Goal: Task Accomplishment & Management: Manage account settings

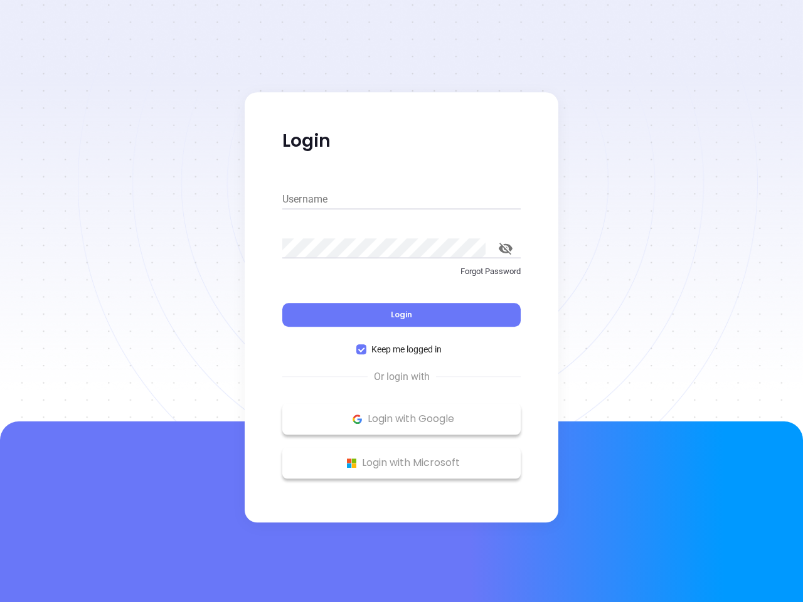
click at [401, 301] on div "Login" at bounding box center [401, 307] width 238 height 39
click at [401, 199] on input "Username" at bounding box center [401, 199] width 238 height 20
click at [505, 248] on icon "toggle password visibility" at bounding box center [506, 249] width 14 height 12
click at [401, 315] on span "Login" at bounding box center [401, 314] width 21 height 11
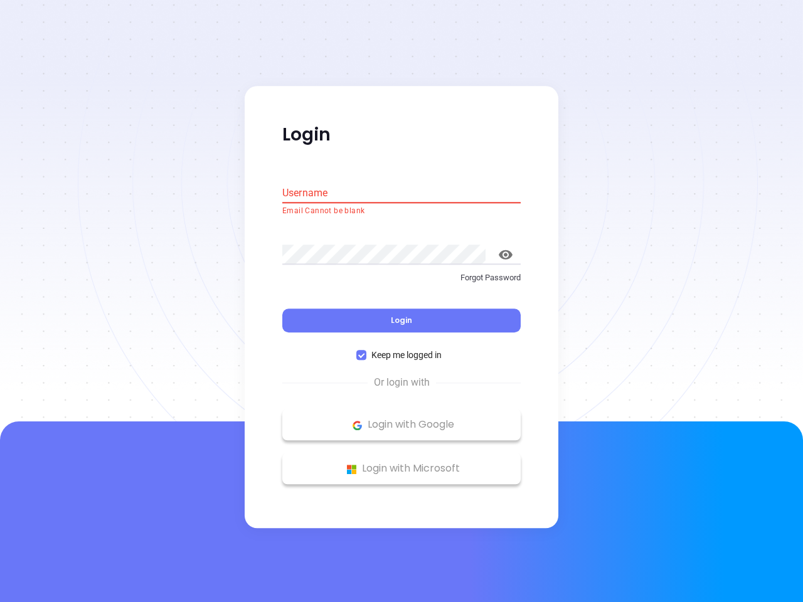
click at [401, 349] on span "Keep me logged in" at bounding box center [406, 356] width 80 height 14
click at [366, 351] on input "Keep me logged in" at bounding box center [361, 356] width 10 height 10
checkbox input "false"
click at [401, 419] on p "Login with Google" at bounding box center [401, 425] width 226 height 19
click at [401, 463] on p "Login with Microsoft" at bounding box center [401, 469] width 226 height 19
